Goal: Information Seeking & Learning: Learn about a topic

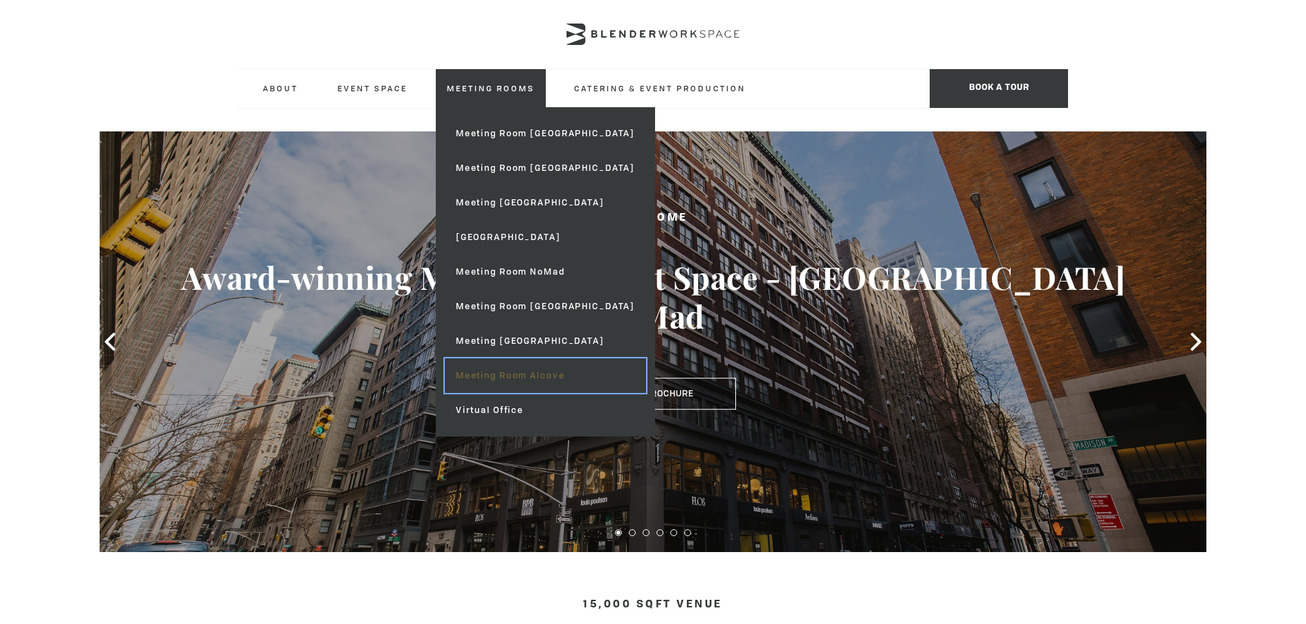
click at [513, 378] on link "Meeting Room Alcove" at bounding box center [545, 375] width 201 height 35
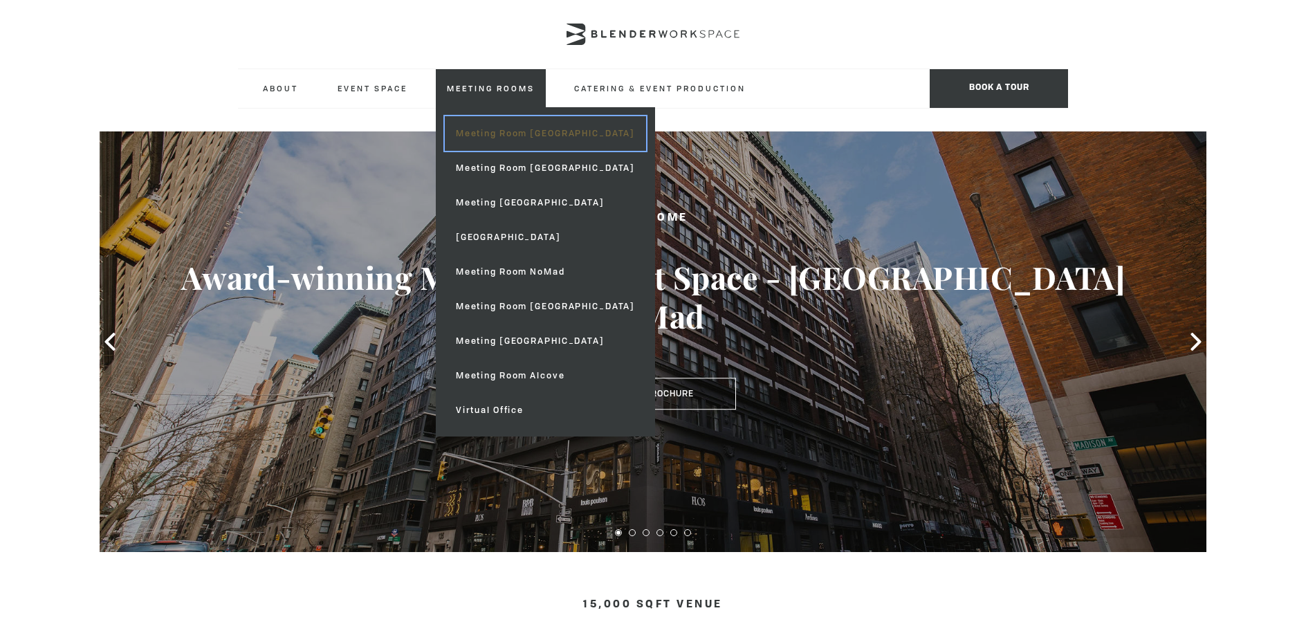
click at [477, 125] on link "Meeting Room [GEOGRAPHIC_DATA]" at bounding box center [545, 133] width 201 height 35
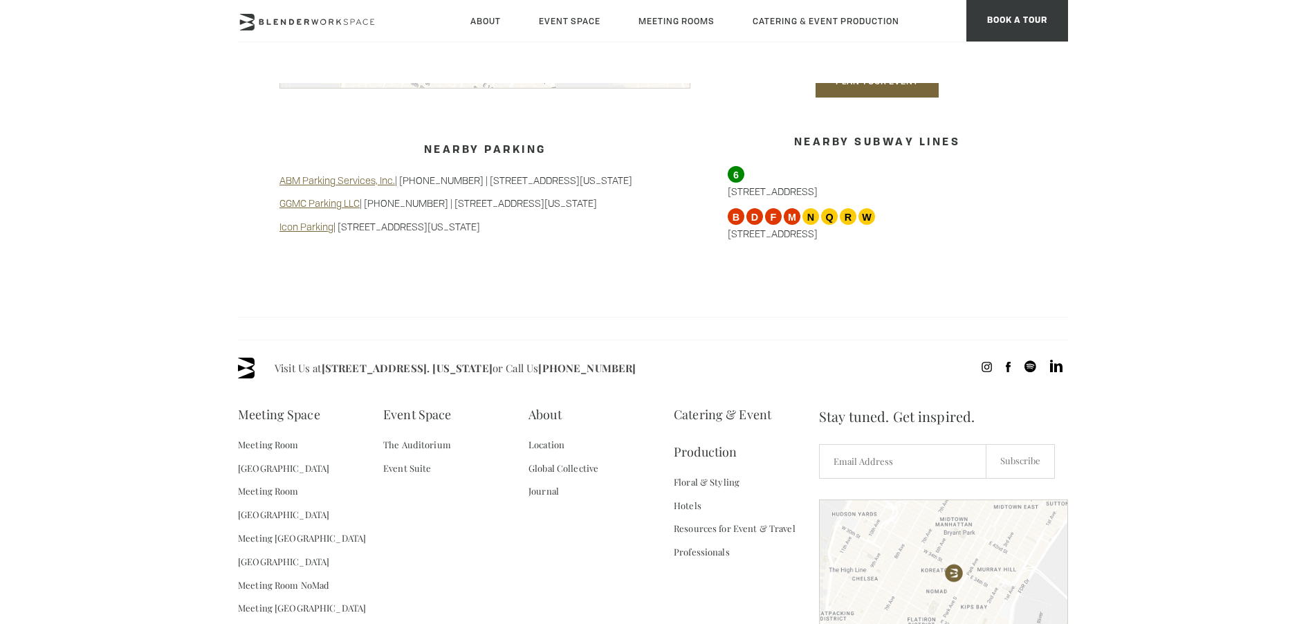
scroll to position [1193, 0]
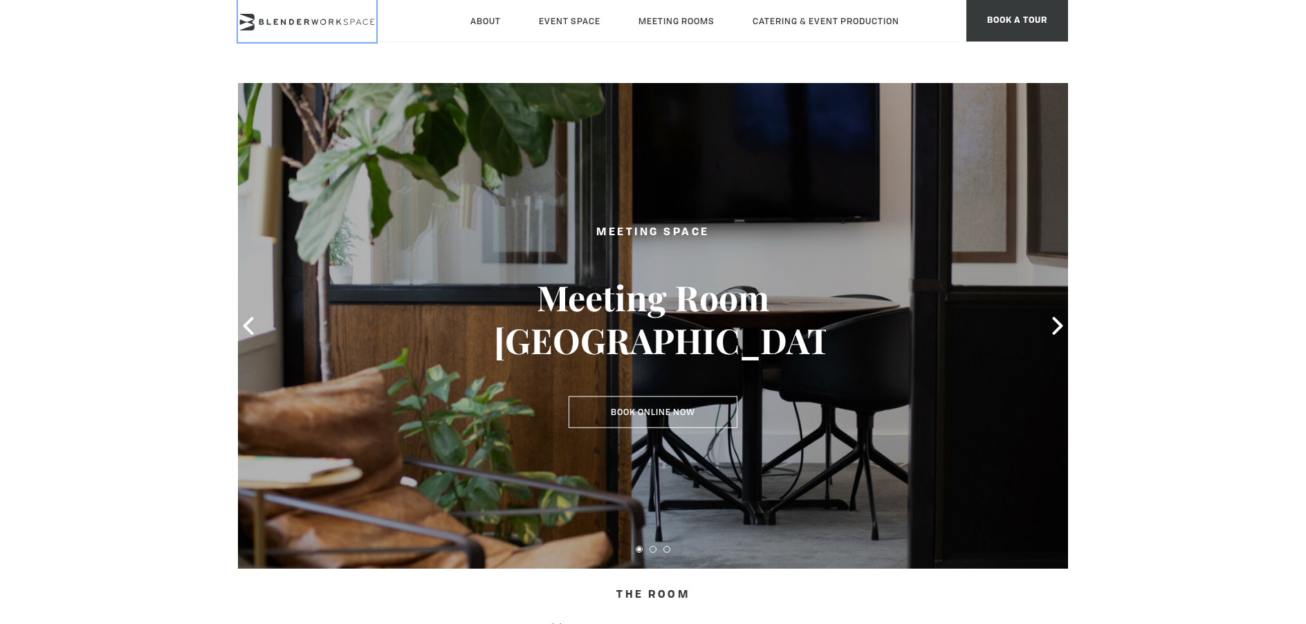
click at [337, 28] on icon at bounding box center [307, 22] width 138 height 17
